Goal: Information Seeking & Learning: Learn about a topic

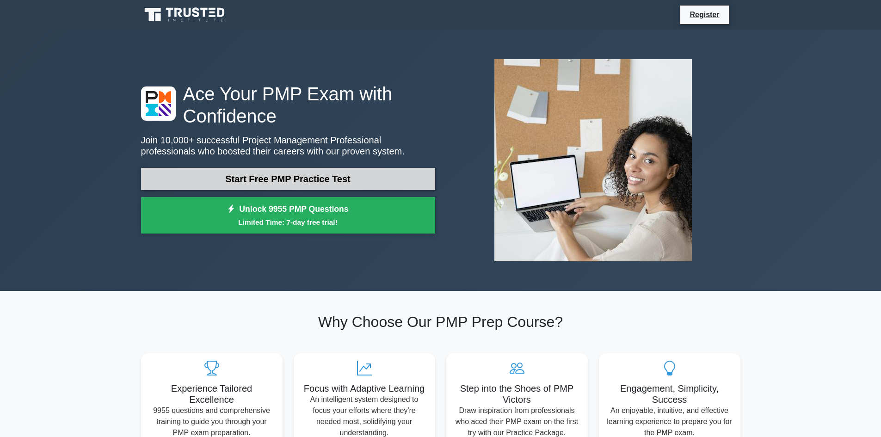
click at [274, 174] on link "Start Free PMP Practice Test" at bounding box center [288, 179] width 294 height 22
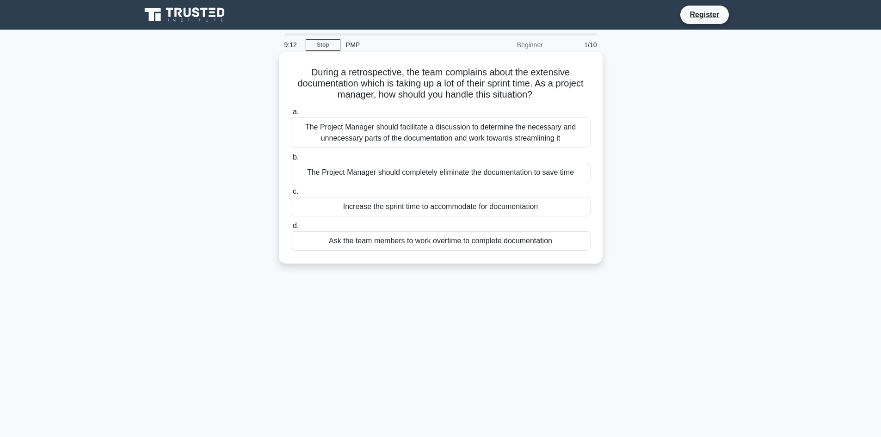
click at [339, 127] on div "The Project Manager should facilitate a discussion to determine the necessary a…" at bounding box center [441, 132] width 300 height 31
click at [291, 115] on input "a. The Project Manager should facilitate a discussion to determine the necessar…" at bounding box center [291, 112] width 0 height 6
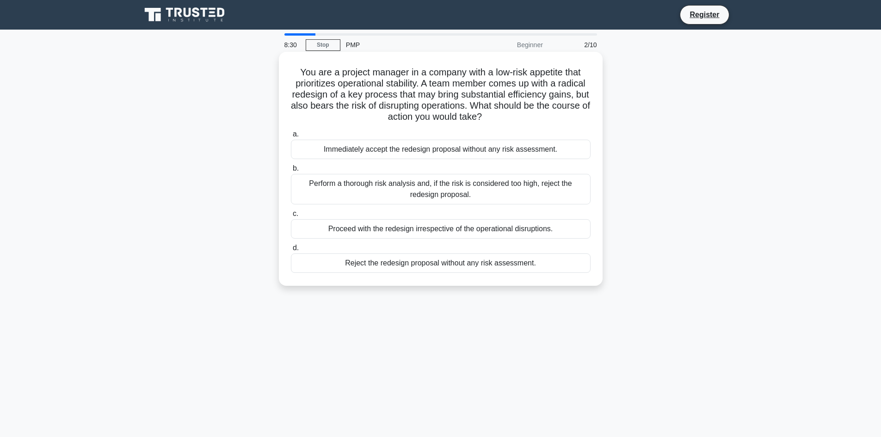
click at [340, 184] on div "Perform a thorough risk analysis and, if the risk is considered too high, rejec…" at bounding box center [441, 189] width 300 height 31
click at [291, 172] on input "b. Perform a thorough risk analysis and, if the risk is considered too high, re…" at bounding box center [291, 169] width 0 height 6
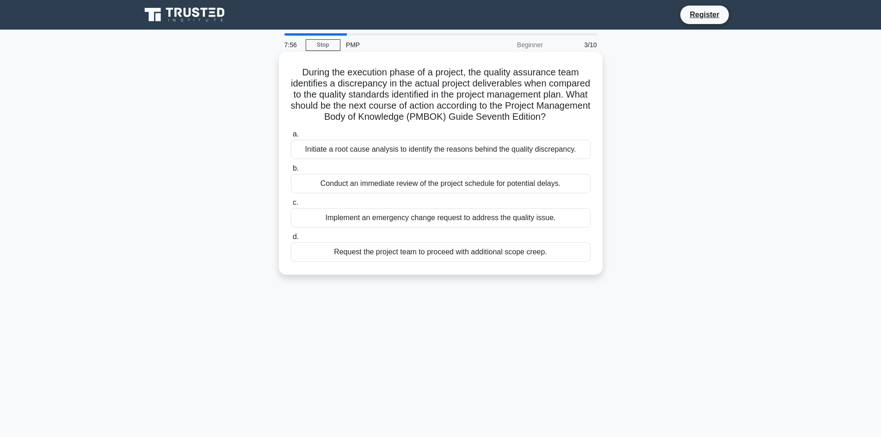
click at [363, 262] on div "Request the project team to proceed with additional scope creep." at bounding box center [441, 251] width 300 height 19
click at [291, 240] on input "d. Request the project team to proceed with additional scope creep." at bounding box center [291, 237] width 0 height 6
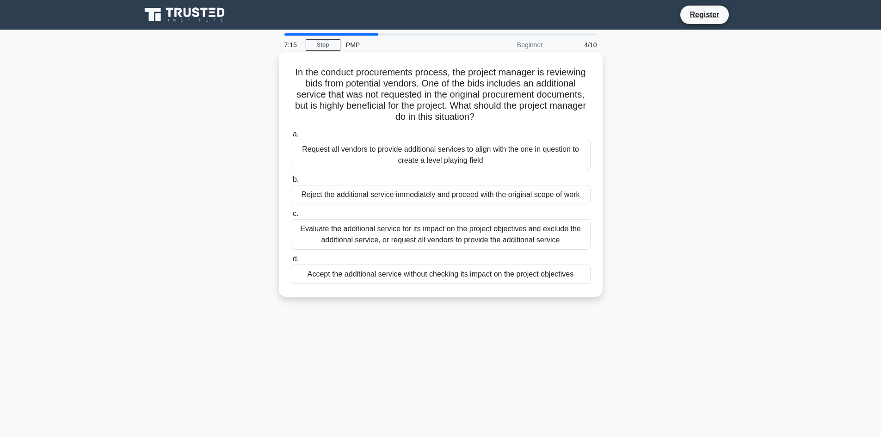
click at [329, 228] on div "Evaluate the additional service for its impact on the project objectives and ex…" at bounding box center [441, 234] width 300 height 31
click at [291, 217] on input "c. Evaluate the additional service for its impact on the project objectives and…" at bounding box center [291, 214] width 0 height 6
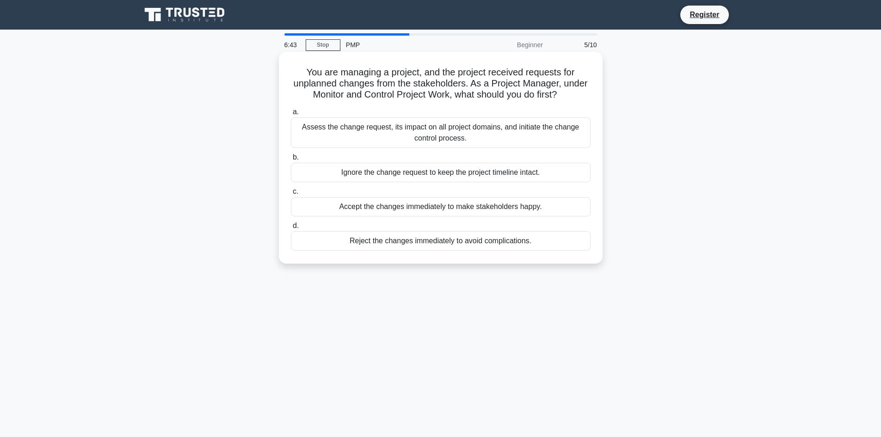
click at [372, 130] on div "Assess the change request, its impact on all project domains, and initiate the …" at bounding box center [441, 132] width 300 height 31
click at [291, 115] on input "a. Assess the change request, its impact on all project domains, and initiate t…" at bounding box center [291, 112] width 0 height 6
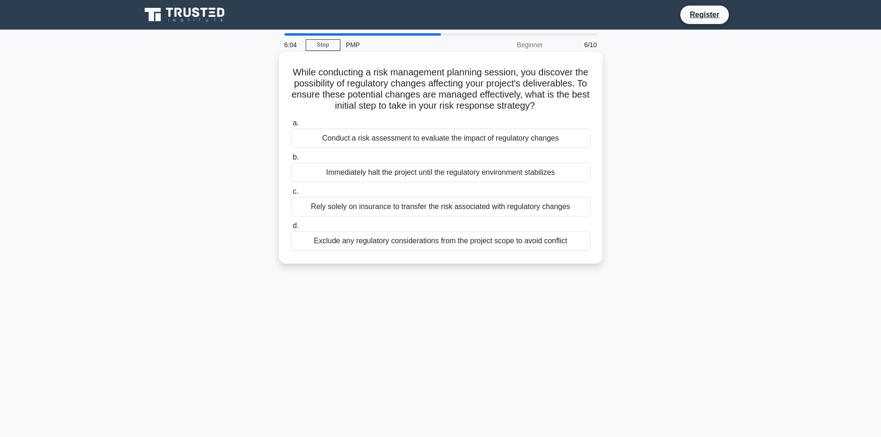
click at [379, 251] on div "Exclude any regulatory considerations from the project scope to avoid conflict" at bounding box center [441, 240] width 300 height 19
click at [291, 229] on input "d. Exclude any regulatory considerations from the project scope to avoid confli…" at bounding box center [291, 226] width 0 height 6
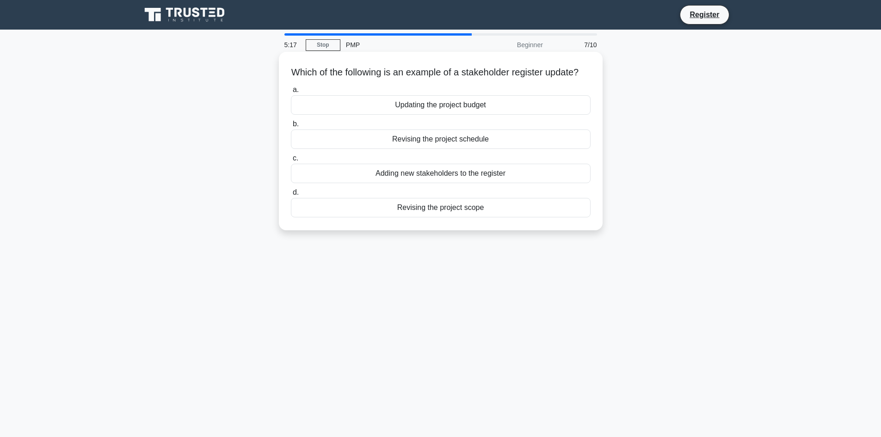
click at [423, 149] on div "Revising the project schedule" at bounding box center [441, 138] width 300 height 19
click at [291, 127] on input "b. Revising the project schedule" at bounding box center [291, 124] width 0 height 6
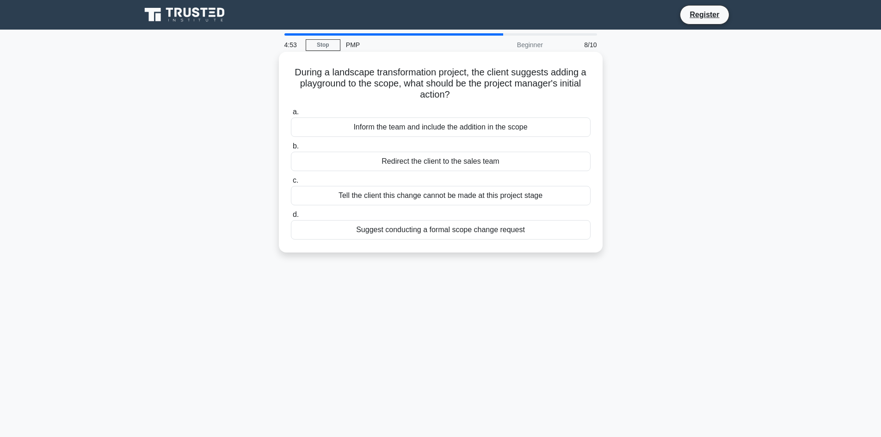
click at [351, 130] on div "Inform the team and include the addition in the scope" at bounding box center [441, 126] width 300 height 19
click at [291, 115] on input "a. Inform the team and include the addition in the scope" at bounding box center [291, 112] width 0 height 6
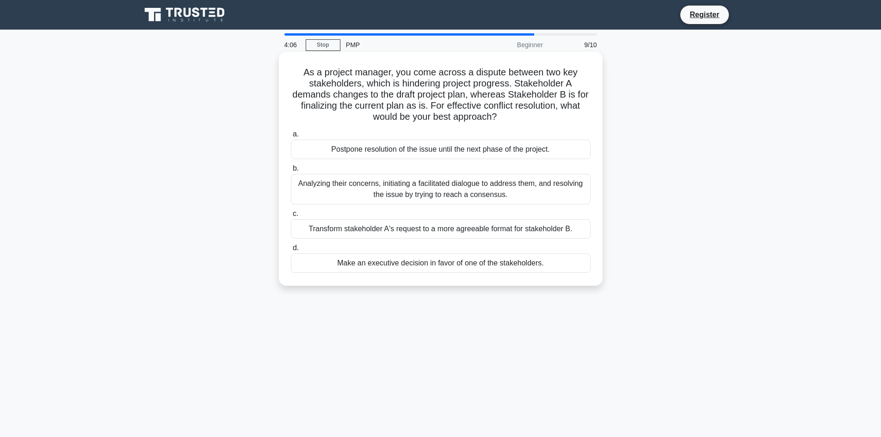
click at [329, 183] on div "Analyzing their concerns, initiating a facilitated dialogue to address them, an…" at bounding box center [441, 189] width 300 height 31
click at [291, 172] on input "b. Analyzing their concerns, initiating a facilitated dialogue to address them,…" at bounding box center [291, 169] width 0 height 6
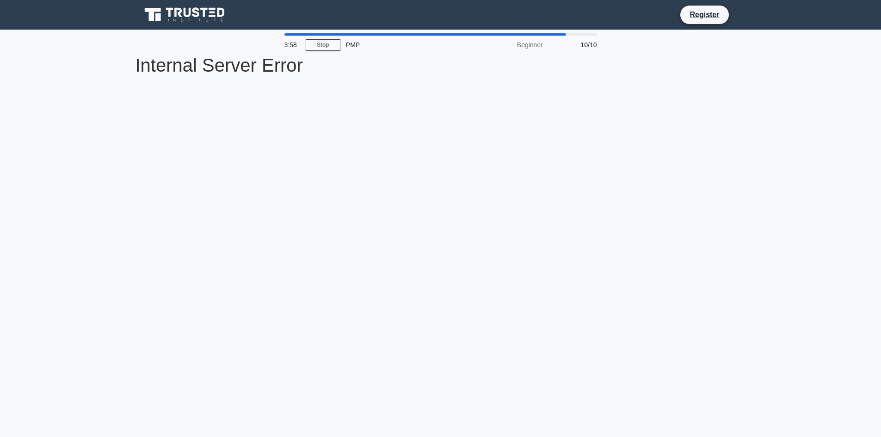
click at [351, 47] on div "PMP" at bounding box center [403, 45] width 127 height 18
click at [332, 47] on link "Stop" at bounding box center [323, 45] width 35 height 12
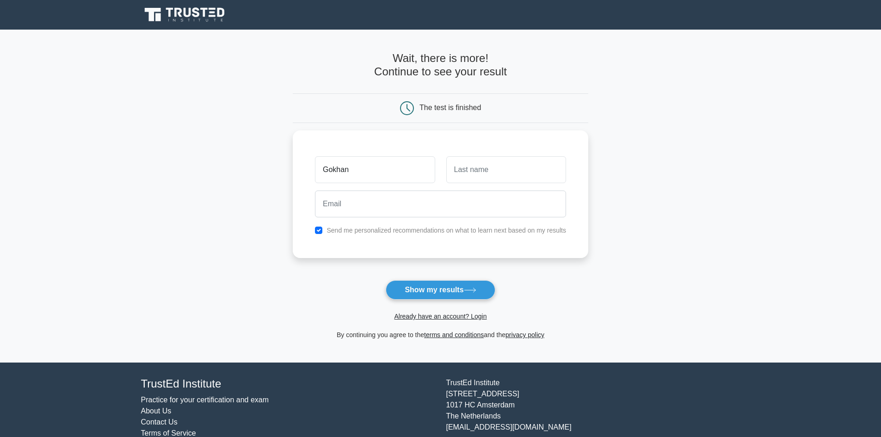
type input "Gokhan"
type input "Bektasoglu"
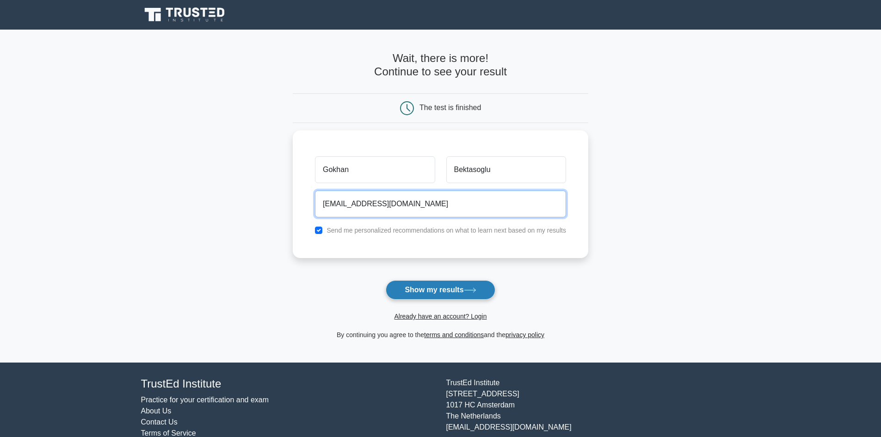
type input "[EMAIL_ADDRESS][DOMAIN_NAME]"
click at [424, 295] on button "Show my results" at bounding box center [440, 289] width 109 height 19
